Goal: Information Seeking & Learning: Find specific fact

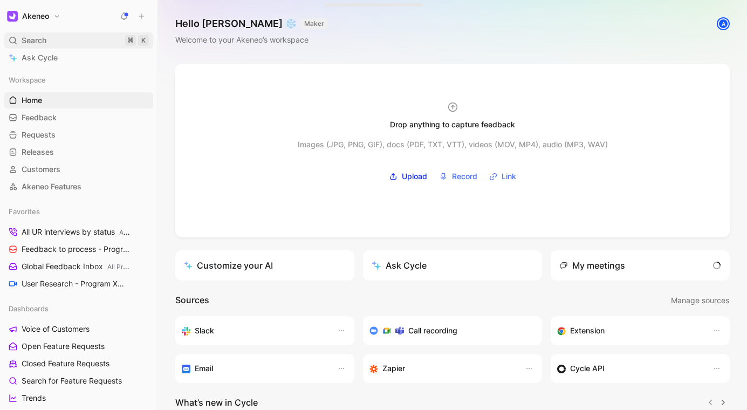
click at [77, 35] on div "Search ⌘ K" at bounding box center [78, 40] width 149 height 16
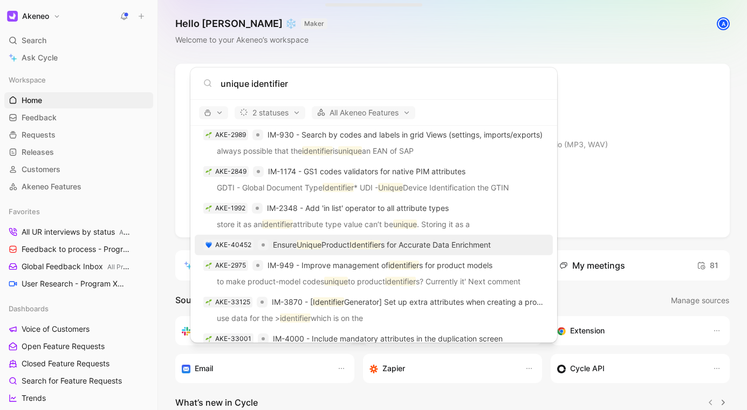
scroll to position [335, 0]
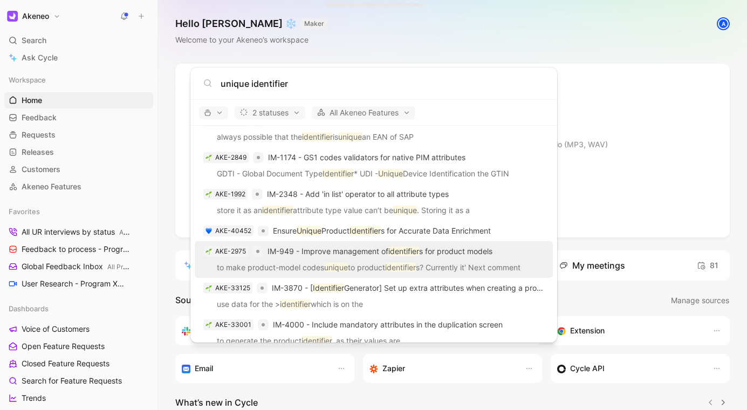
type input "unique identifier"
click at [451, 250] on p "IM-949 - Improve management of identifier s for product models" at bounding box center [380, 251] width 225 height 13
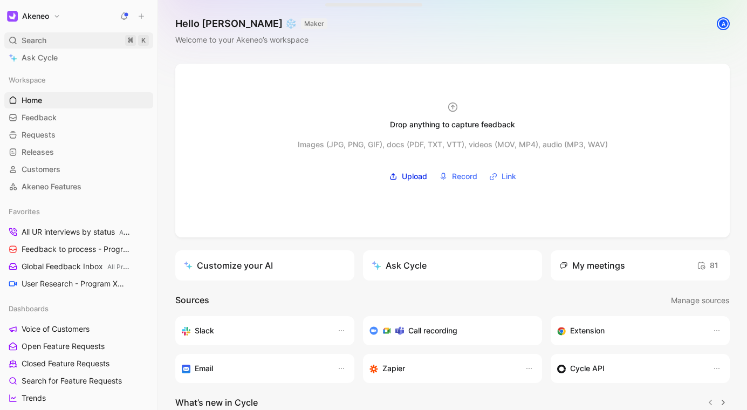
click at [41, 39] on span "Search" at bounding box center [34, 40] width 25 height 13
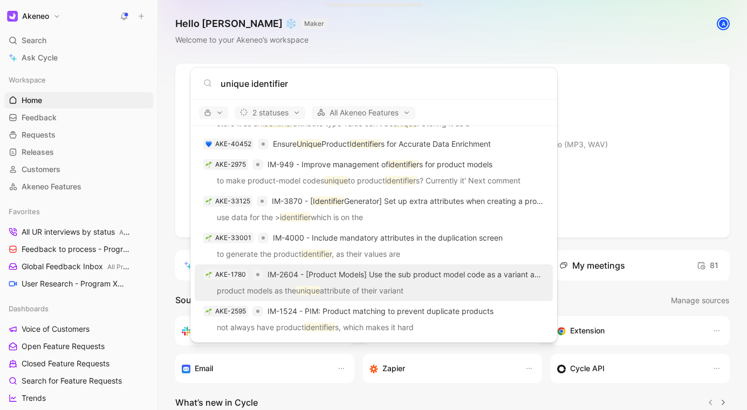
scroll to position [462, 0]
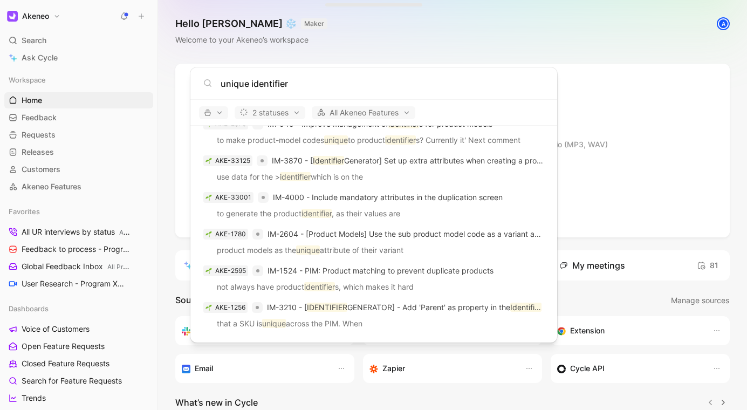
type input "unique identifier"
click at [578, 30] on body "Akeneo Search ⌘ K Ask Cycle Workspace Home G then H Feedback G then F Requests …" at bounding box center [373, 205] width 747 height 410
click at [578, 30] on div "Hello [PERSON_NAME] ❄️ MAKER Welcome to your Akeneo’s workspace A" at bounding box center [452, 32] width 589 height 64
